Goal: Task Accomplishment & Management: Use online tool/utility

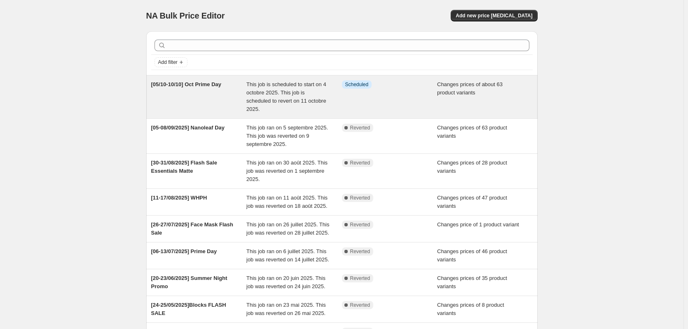
click at [320, 96] on span "This job is scheduled to start on 4 octobre 2025. This job is scheduled to reve…" at bounding box center [286, 96] width 80 height 31
